Goal: Task Accomplishment & Management: Manage account settings

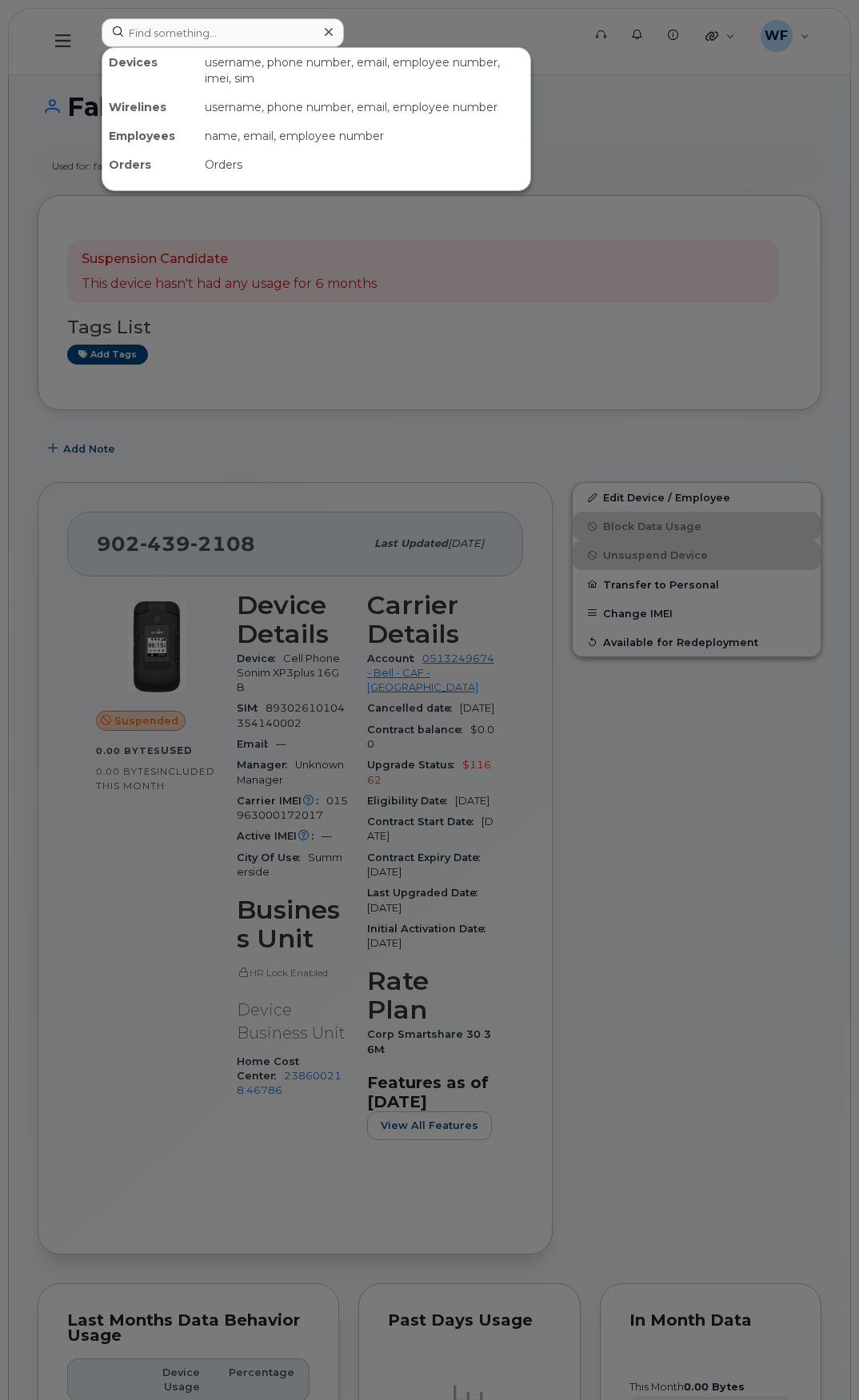
click at [191, 24] on input at bounding box center [222, 33] width 242 height 29
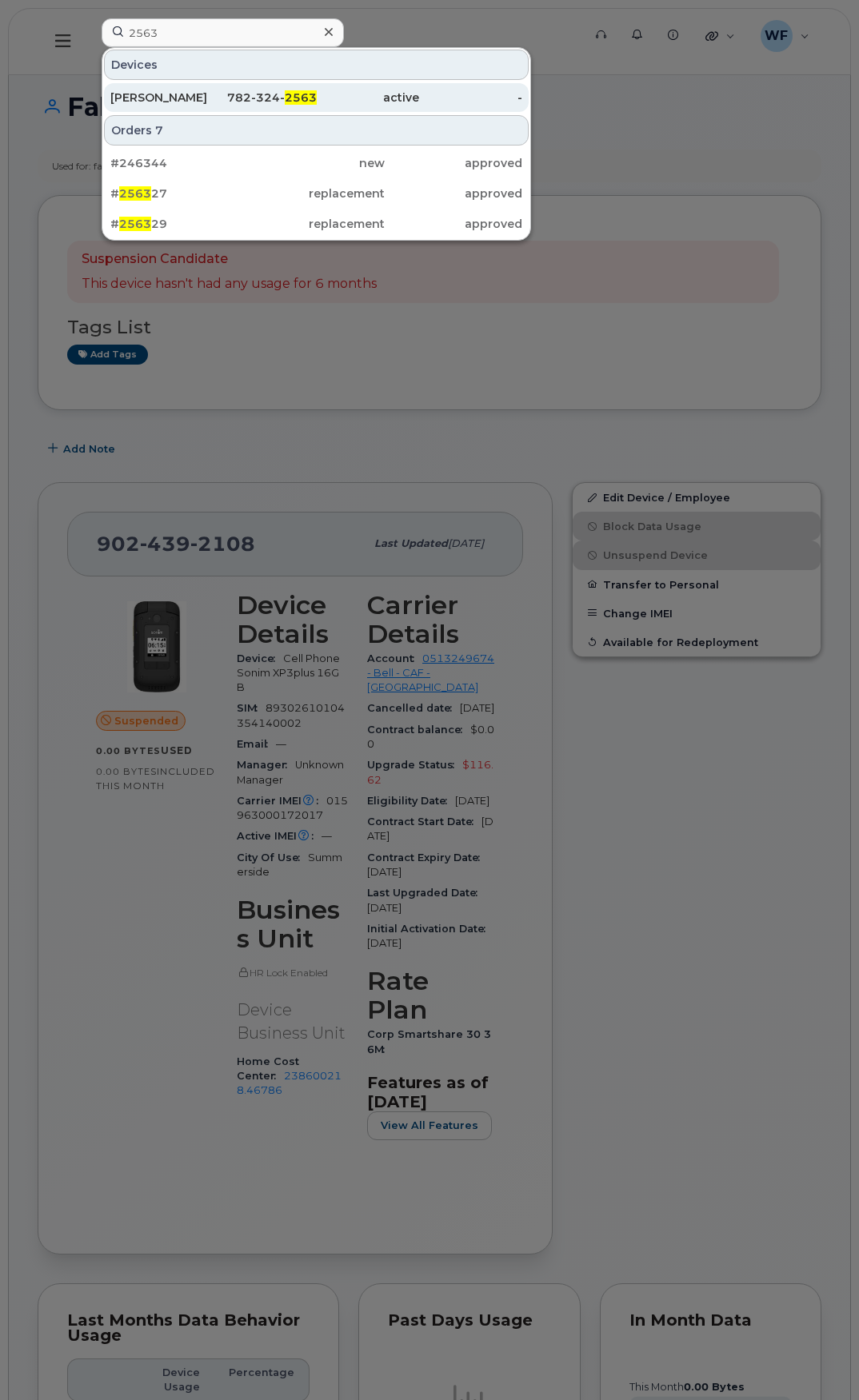
type input "2563"
click at [169, 97] on div "[PERSON_NAME]" at bounding box center [162, 97] width 103 height 16
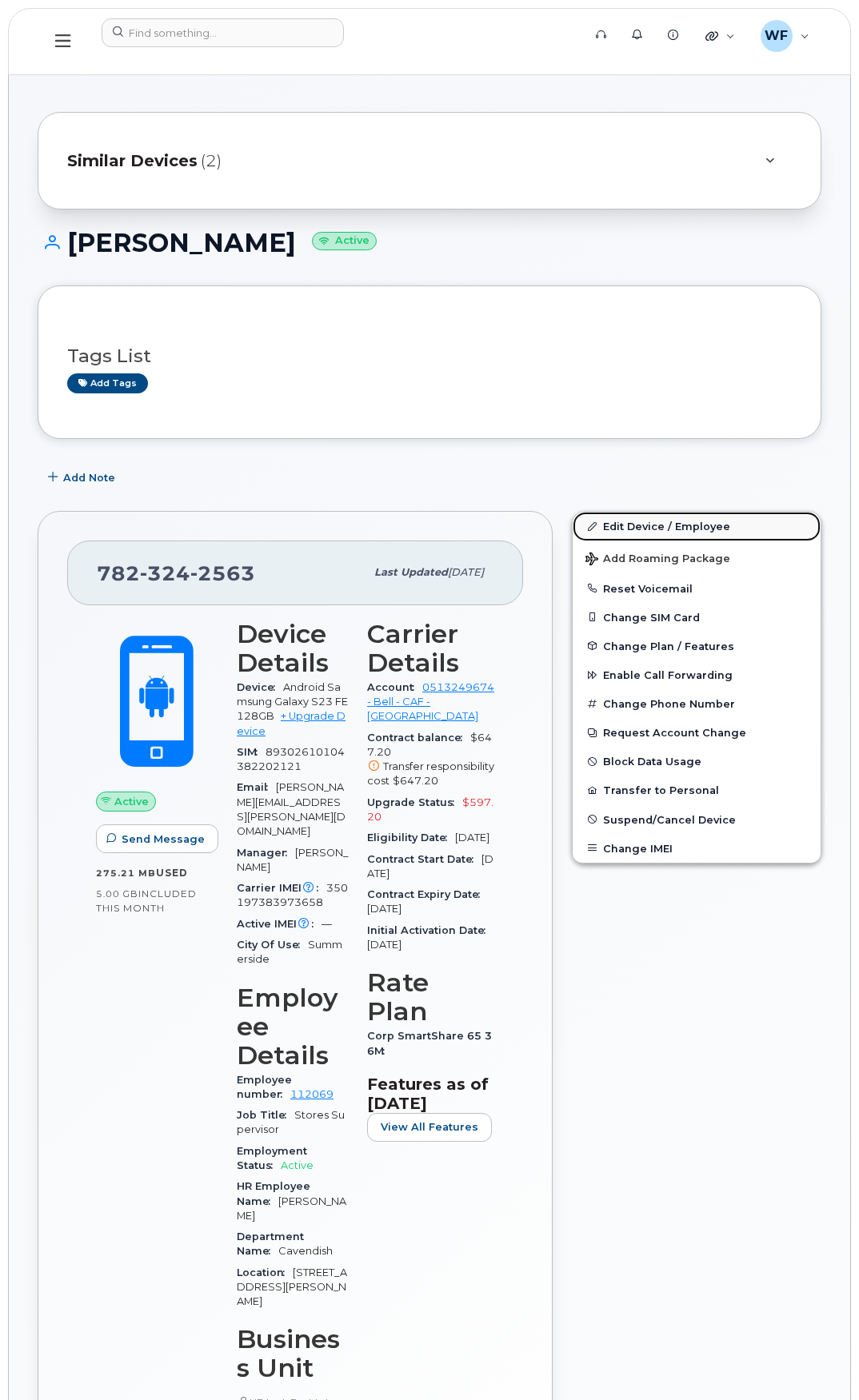
click at [681, 516] on link "Edit Device / Employee" at bounding box center [696, 526] width 248 height 29
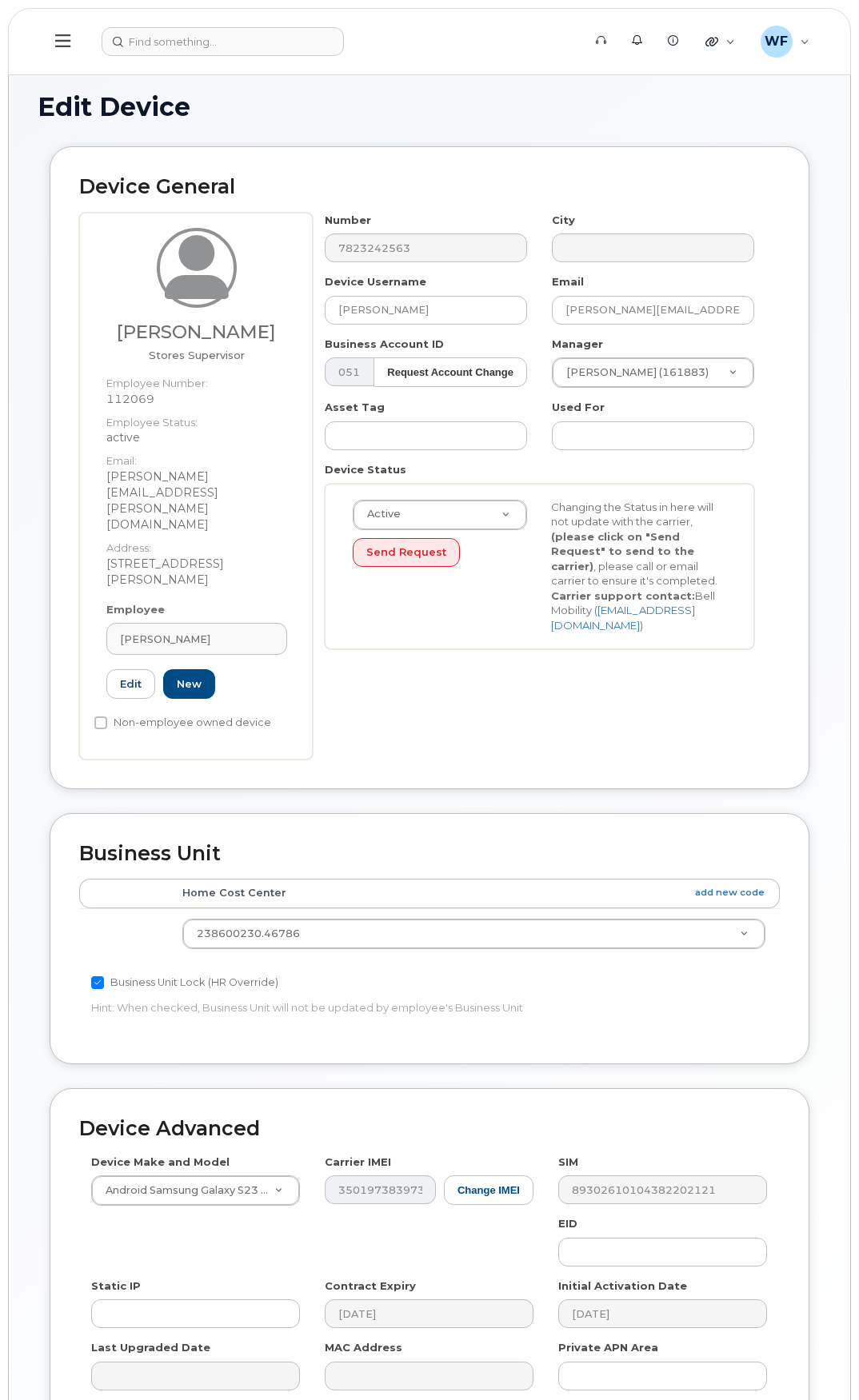
click at [215, 602] on div "Employee Jim Nispel Type first three symbols or more 112069 Edit New" at bounding box center [197, 658] width 205 height 112
click at [215, 631] on div "[PERSON_NAME]" at bounding box center [197, 639] width 154 height 15
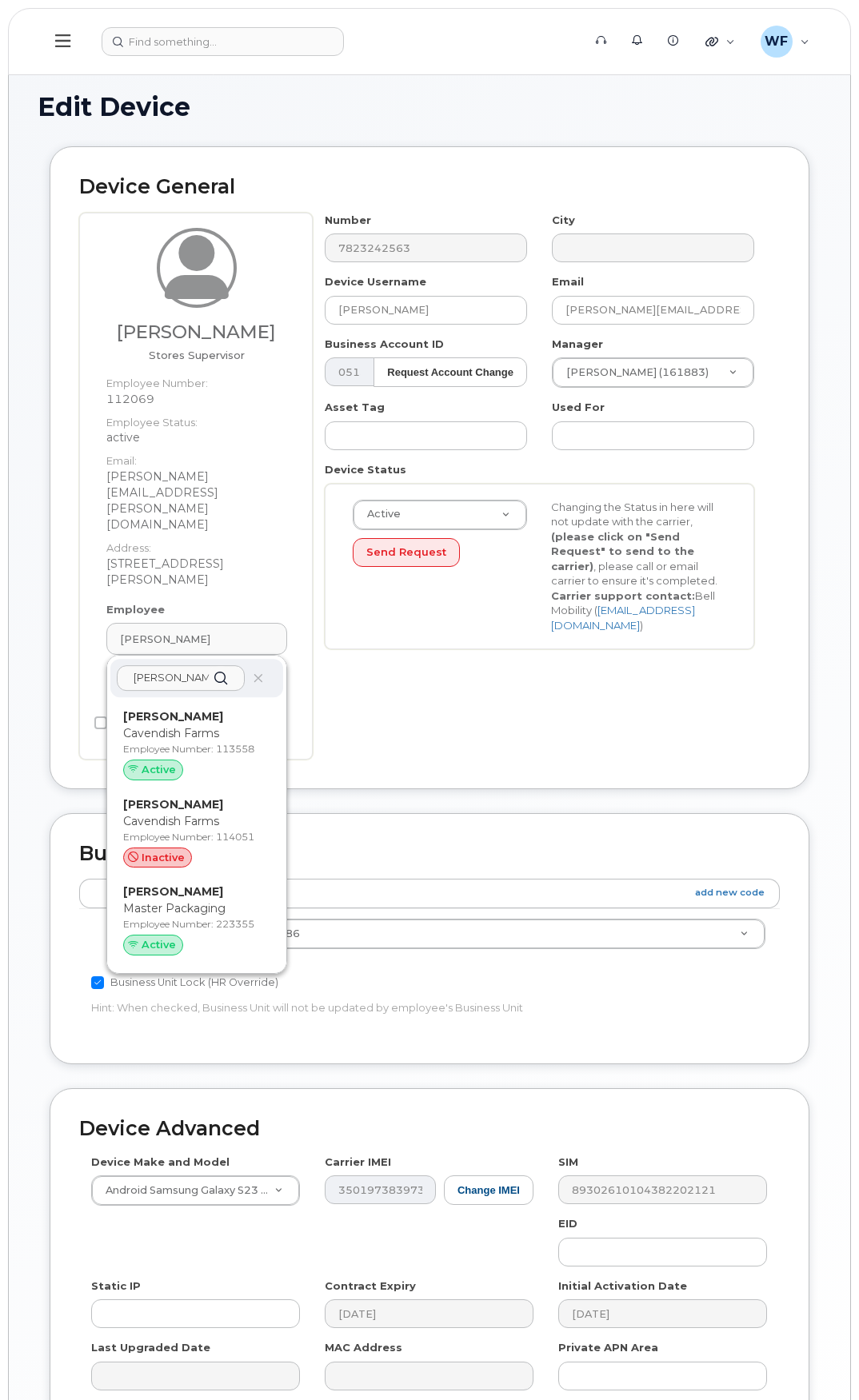
type input "Ryan gallant"
click at [212, 742] on p "Employee Number: 113558" at bounding box center [196, 749] width 147 height 15
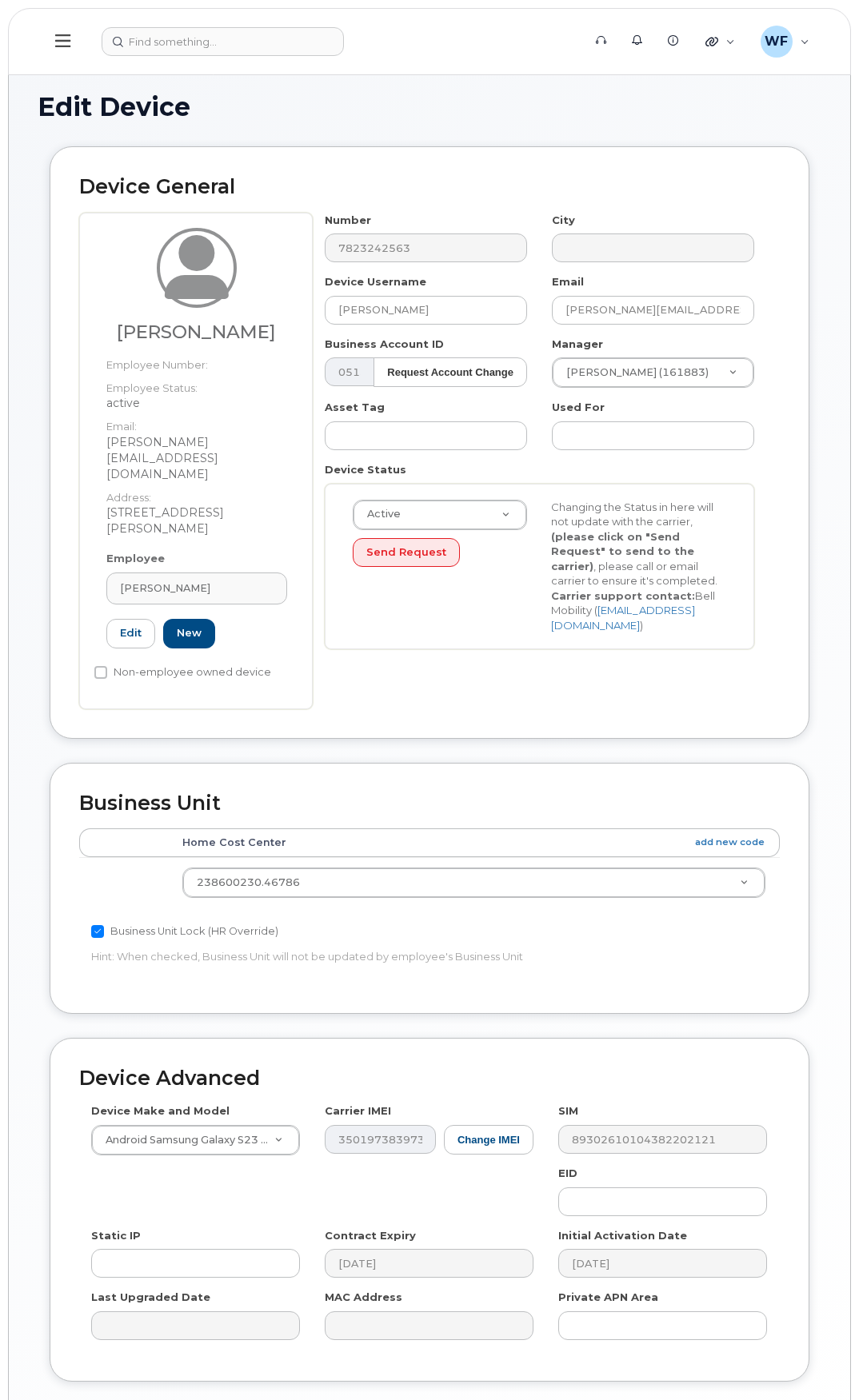
type input "Ryan Gallant"
type input "gallant.ryan2@cavendishfarms.com"
type input "113558"
type input "l"
drag, startPoint x: 633, startPoint y: 407, endPoint x: 608, endPoint y: 407, distance: 25.0
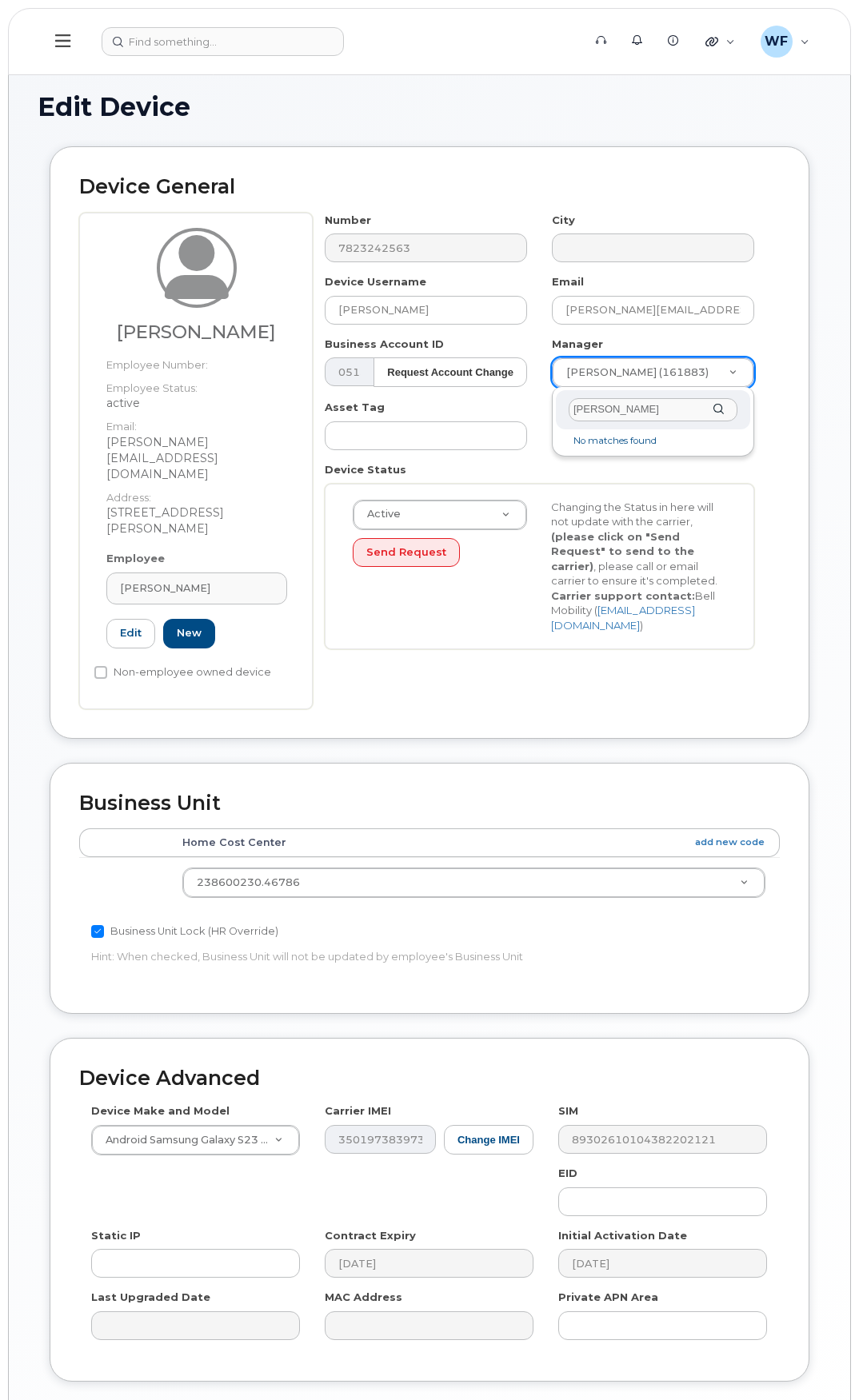
click at [608, 407] on input "jason lloyd" at bounding box center [652, 409] width 169 height 23
type input "j"
click at [630, 413] on input "text" at bounding box center [652, 409] width 169 height 23
type input "205747"
type input "1508450"
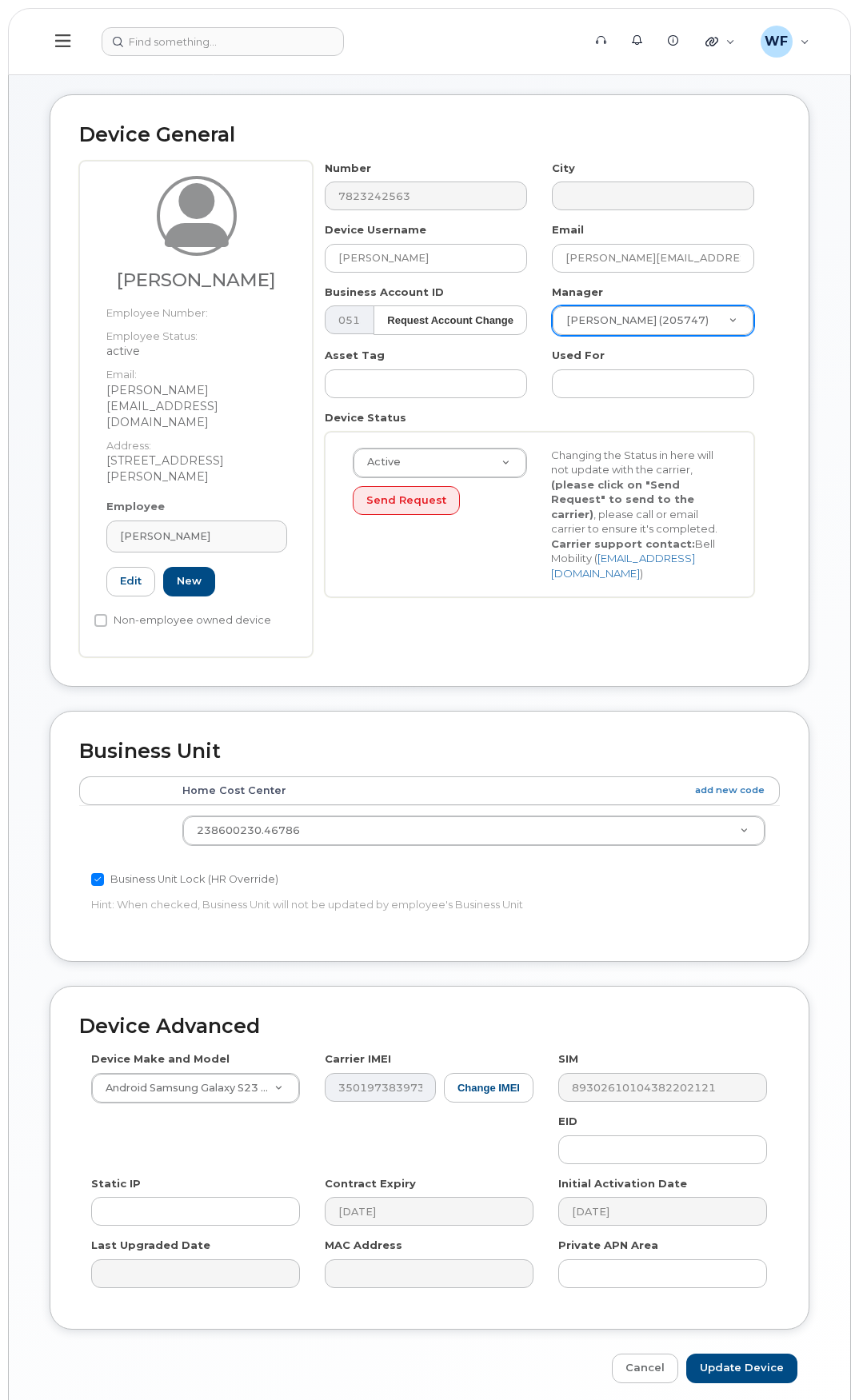
scroll to position [83, 0]
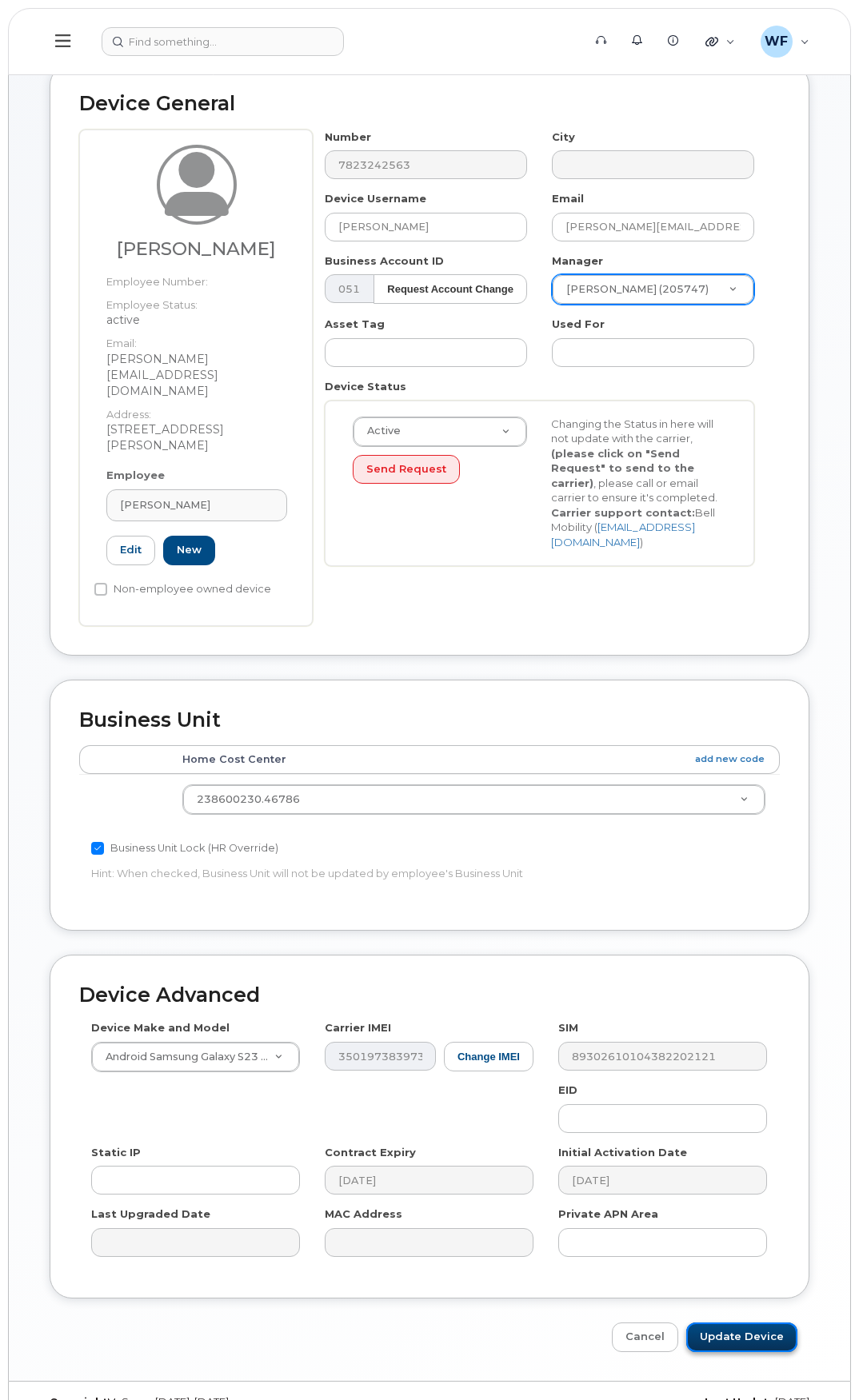
click at [729, 1322] on input "Update Device" at bounding box center [741, 1337] width 112 height 29
type input "Saving..."
